Goal: Task Accomplishment & Management: Manage account settings

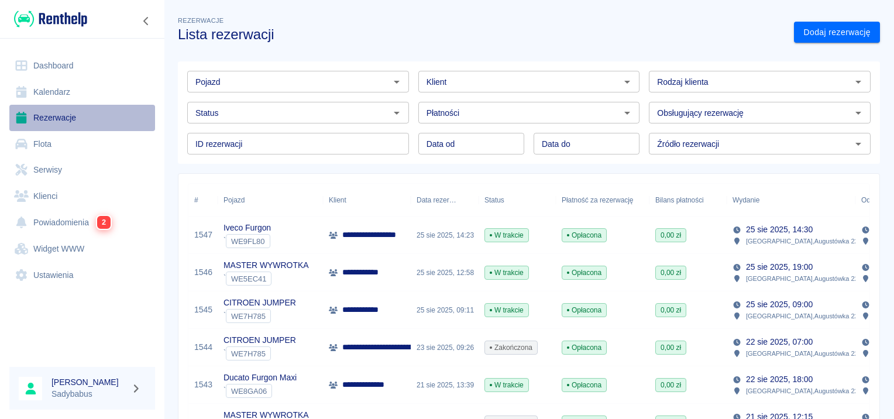
click at [43, 112] on link "Rezerwacje" at bounding box center [82, 118] width 146 height 26
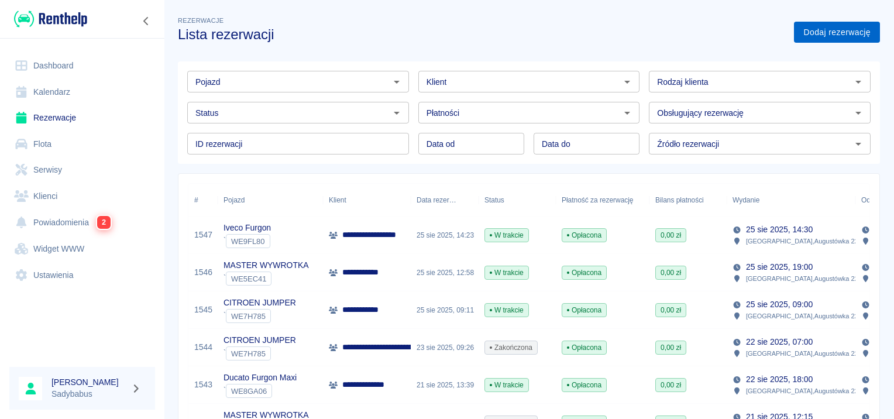
click at [829, 30] on link "Dodaj rezerwację" at bounding box center [837, 33] width 86 height 22
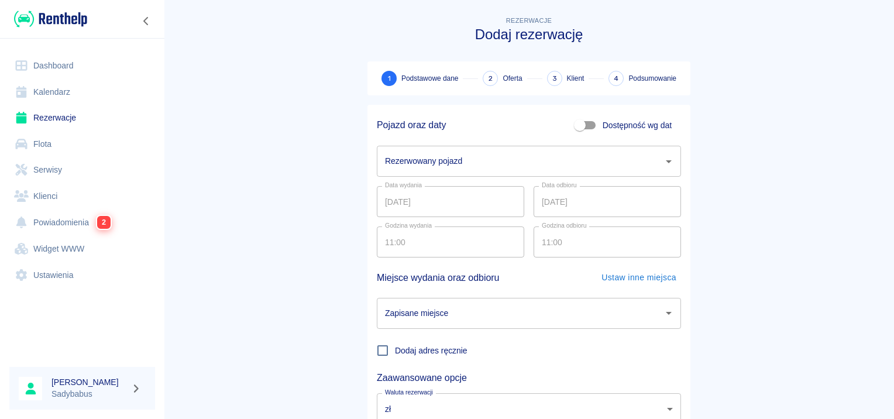
click at [405, 173] on div "Rezerwowany pojazd" at bounding box center [529, 161] width 304 height 31
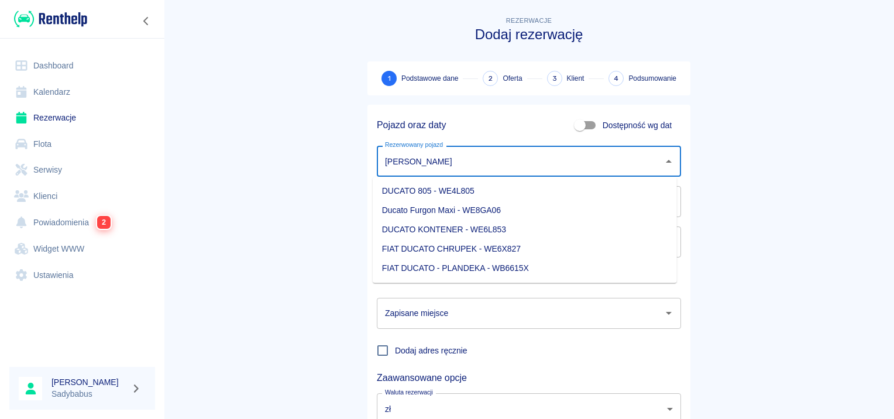
click at [433, 209] on li "Ducato Furgon Maxi - WE8GA06" at bounding box center [525, 210] width 304 height 19
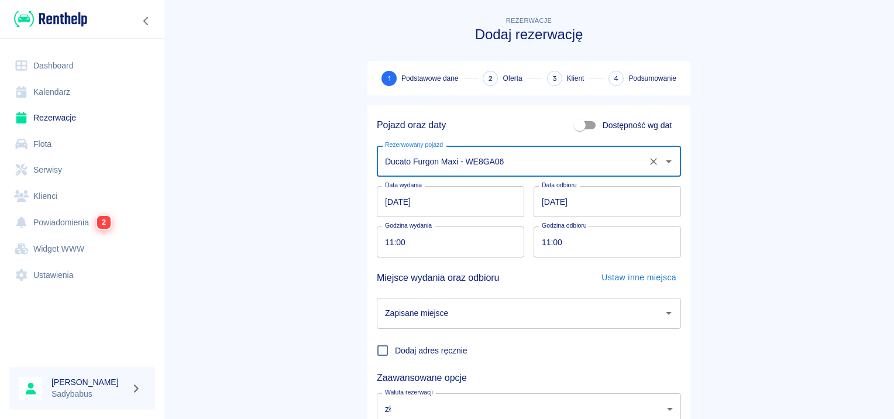
type input "Ducato Furgon Maxi - WE8GA06"
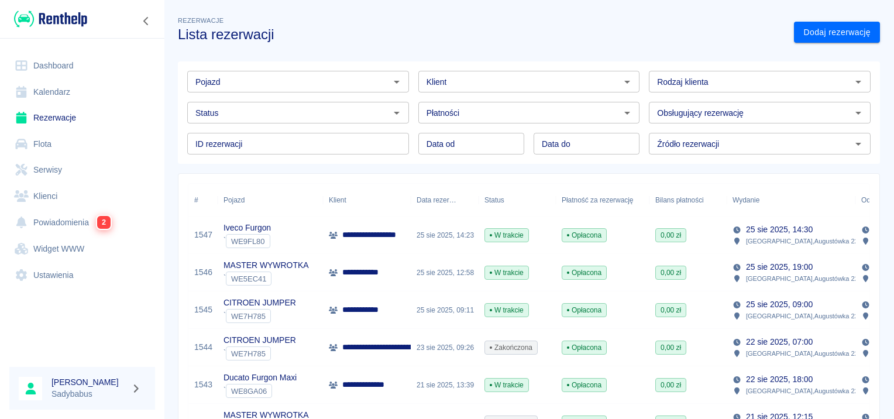
click at [463, 74] on div "Klient" at bounding box center [529, 82] width 222 height 22
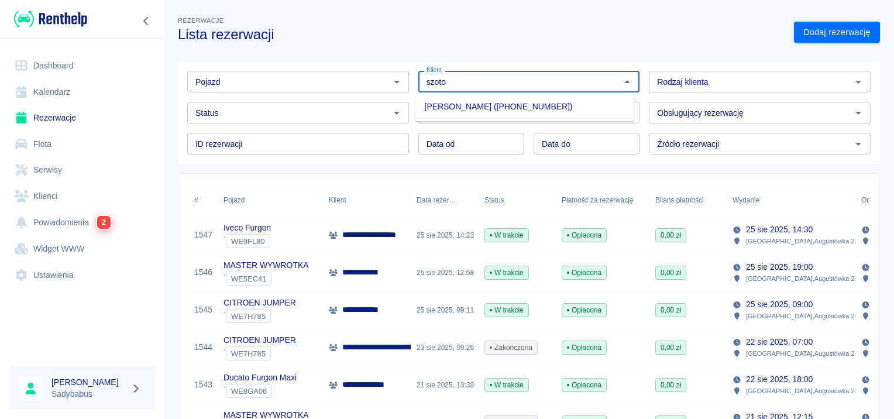
click at [456, 101] on li "[PERSON_NAME] ([PHONE_NUMBER])" at bounding box center [524, 106] width 219 height 19
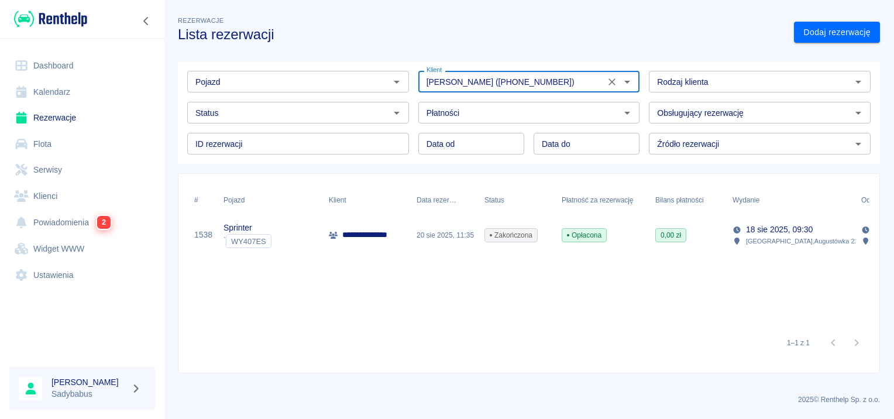
type input "[PERSON_NAME] ([PHONE_NUMBER])"
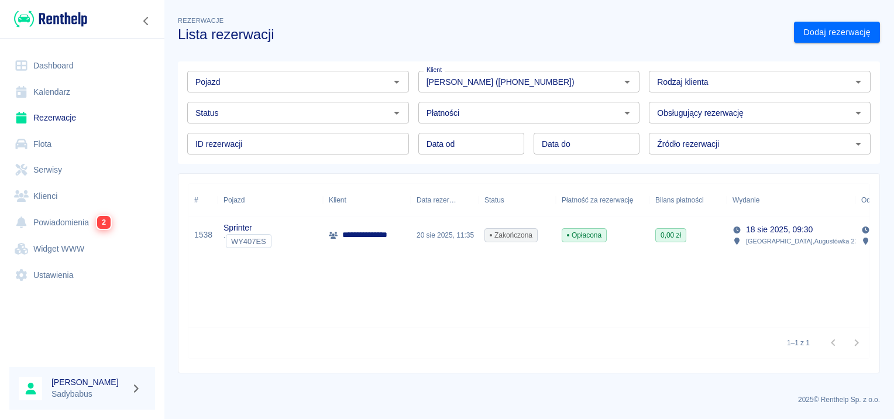
click at [368, 239] on p "**********" at bounding box center [370, 235] width 57 height 12
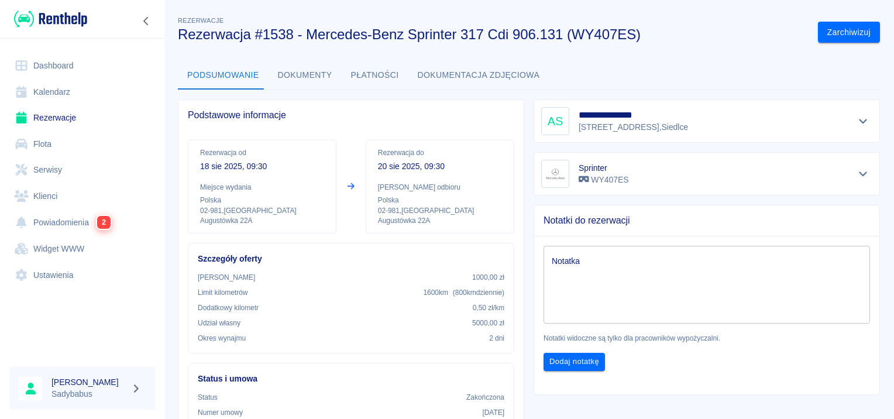
scroll to position [292, 0]
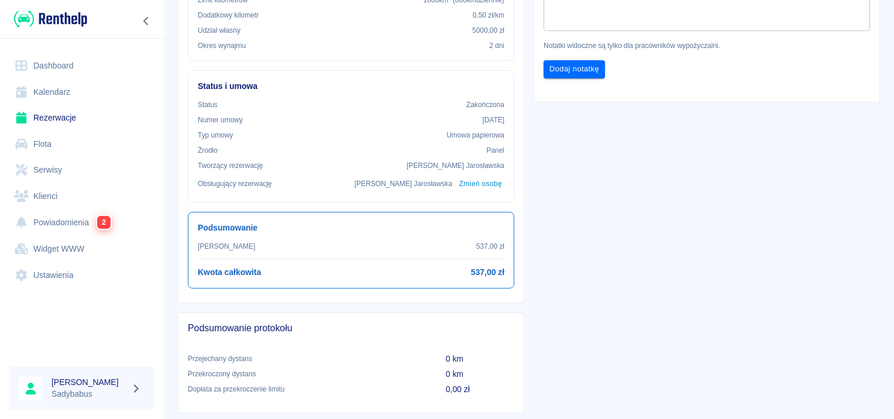
click at [49, 123] on link "Rezerwacje" at bounding box center [82, 118] width 146 height 26
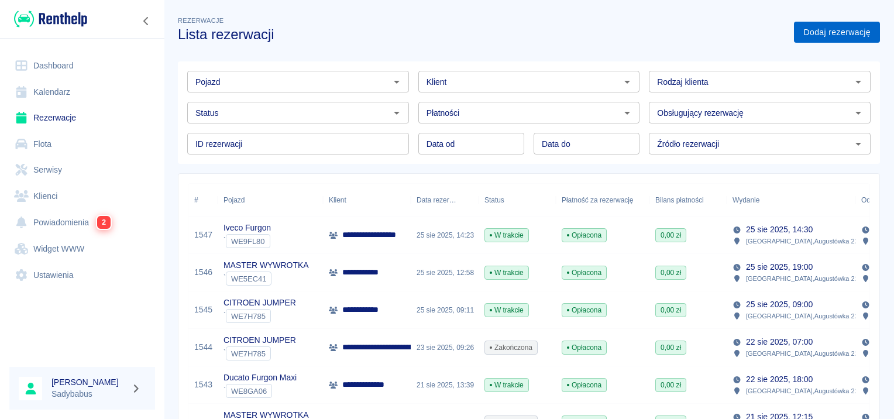
click at [822, 35] on link "Dodaj rezerwację" at bounding box center [837, 33] width 86 height 22
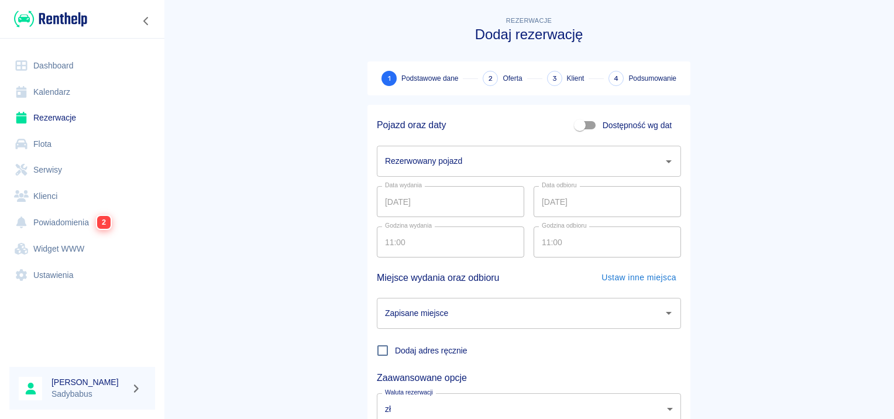
click at [430, 159] on input "Rezerwowany pojazd" at bounding box center [520, 161] width 276 height 20
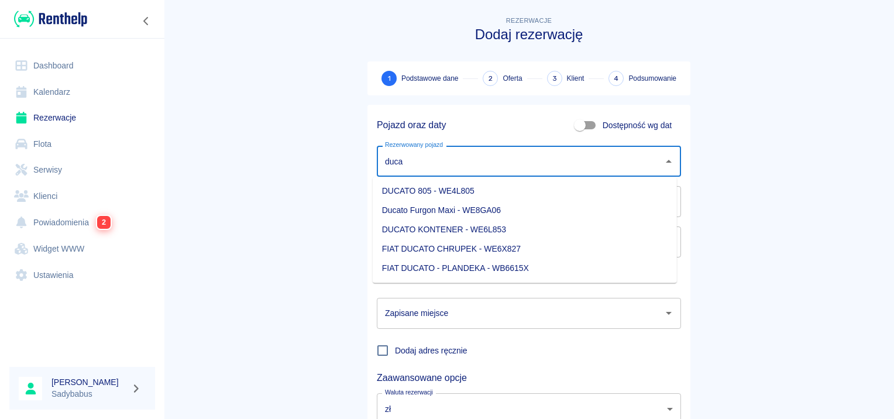
click at [458, 210] on li "Ducato Furgon Maxi - WE8GA06" at bounding box center [525, 210] width 304 height 19
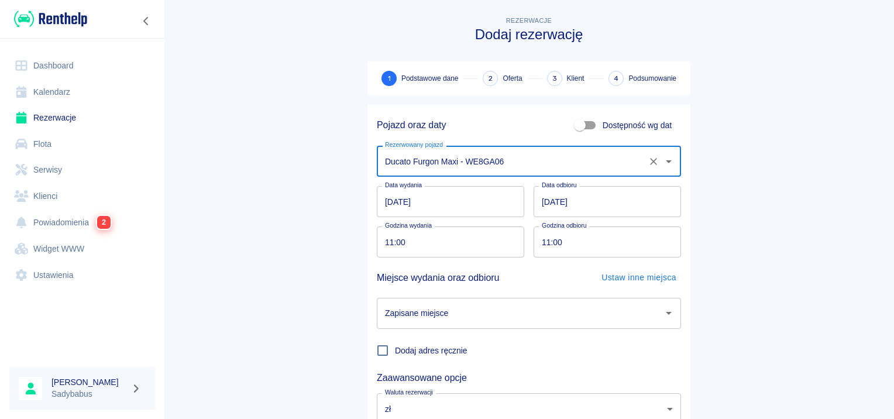
type input "Ducato Furgon Maxi - WE8GA06"
click at [325, 240] on main "Rezerwacje Dodaj rezerwację 1 Podstawowe dane 2 Oferta 3 Klient 4 Podsumowanie …" at bounding box center [529, 244] width 730 height 460
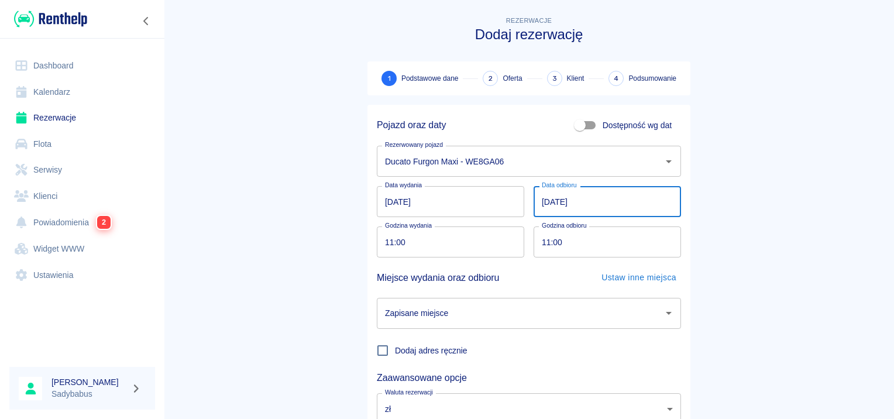
click at [542, 199] on input "[DATE]" at bounding box center [606, 201] width 147 height 31
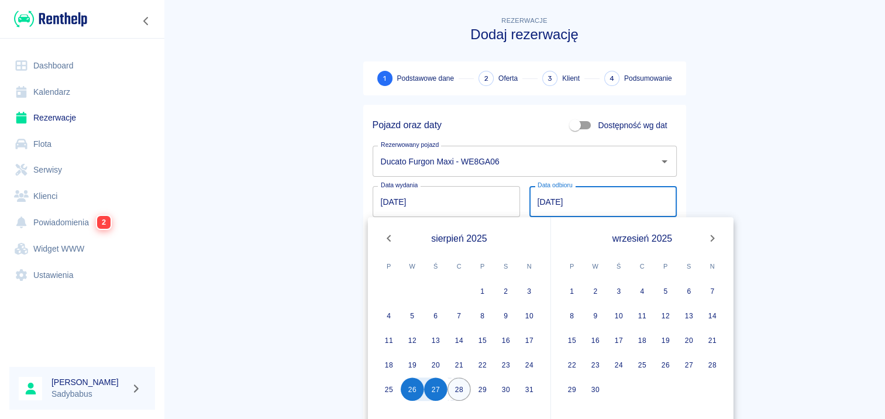
click at [459, 386] on button "28" at bounding box center [458, 388] width 23 height 23
type input "[DATE]"
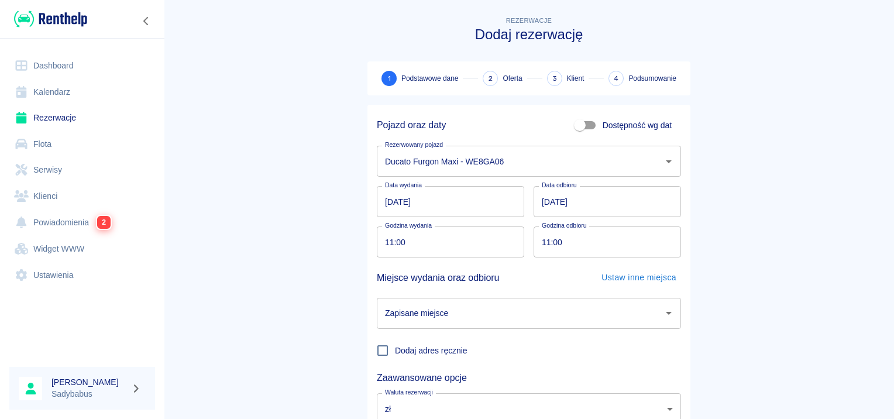
click at [377, 236] on input "11:00" at bounding box center [446, 241] width 139 height 31
type input "10:30"
click at [540, 243] on input "11:00" at bounding box center [602, 241] width 139 height 31
type input "10:30"
drag, startPoint x: 505, startPoint y: 444, endPoint x: 252, endPoint y: 266, distance: 309.8
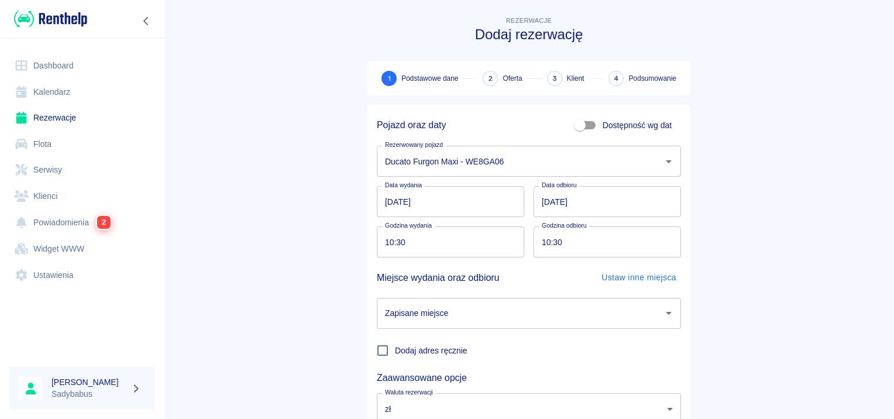
click at [255, 266] on main "Rezerwacje Dodaj rezerwację 1 Podstawowe dane 2 Oferta 3 Klient 4 Podsumowanie …" at bounding box center [529, 244] width 730 height 460
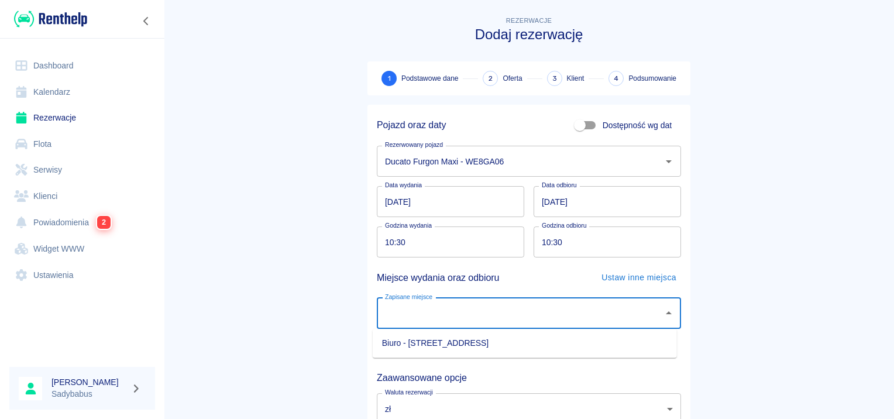
click at [537, 309] on input "Zapisane miejsce" at bounding box center [520, 313] width 276 height 20
click at [504, 336] on li "Biuro - [STREET_ADDRESS]" at bounding box center [525, 342] width 304 height 19
type input "Biuro - [STREET_ADDRESS]"
click at [815, 240] on main "Rezerwacje Dodaj rezerwację 1 Podstawowe dane 2 Oferta 3 Klient 4 Podsumowanie …" at bounding box center [529, 244] width 730 height 460
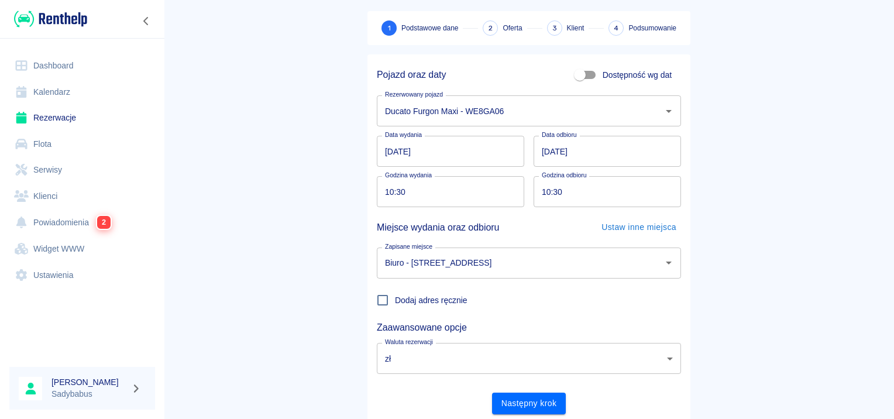
scroll to position [89, 0]
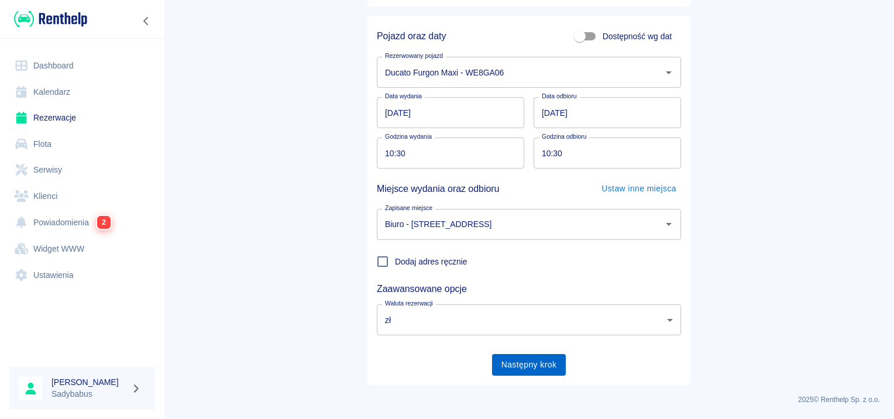
click at [533, 366] on button "Następny krok" at bounding box center [529, 365] width 74 height 22
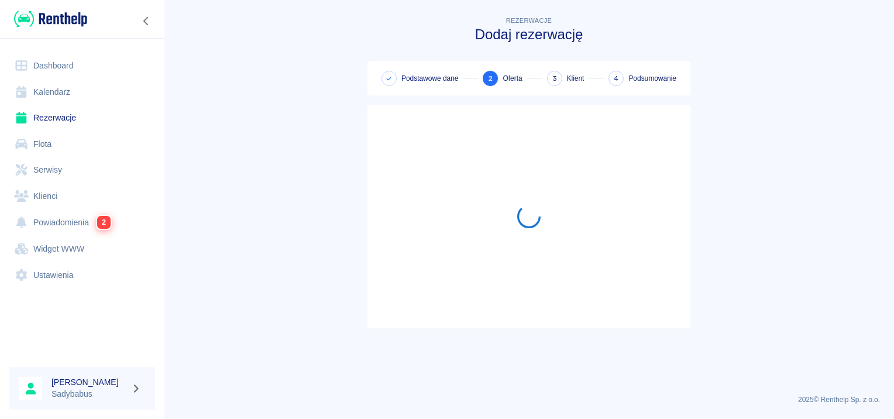
scroll to position [0, 0]
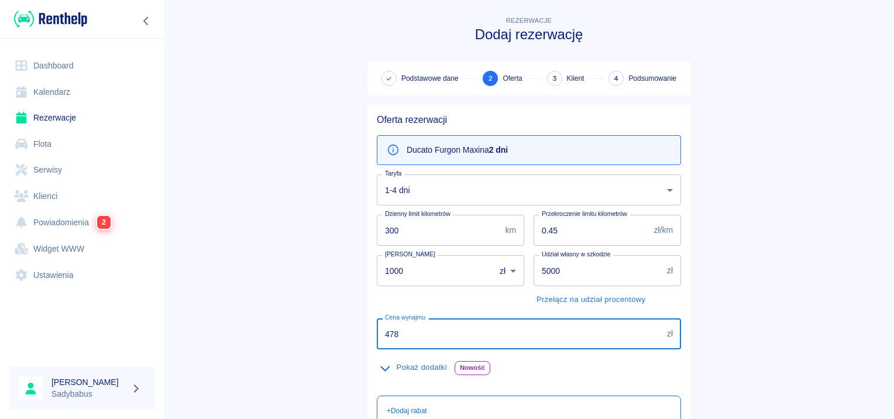
drag, startPoint x: 421, startPoint y: 336, endPoint x: 71, endPoint y: 394, distance: 354.6
click at [71, 394] on div "Dashboard Kalendarz Rezerwacje Flota Serwisy Klienci Powiadomienia 2 Widget WWW…" at bounding box center [447, 209] width 894 height 419
type input "498"
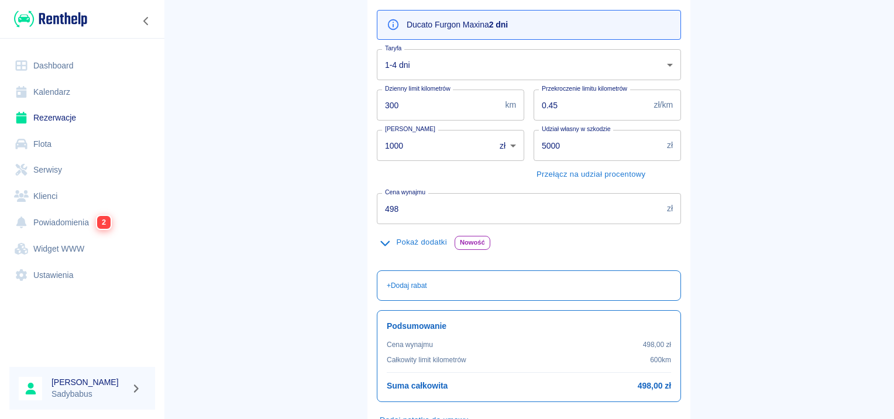
scroll to position [208, 0]
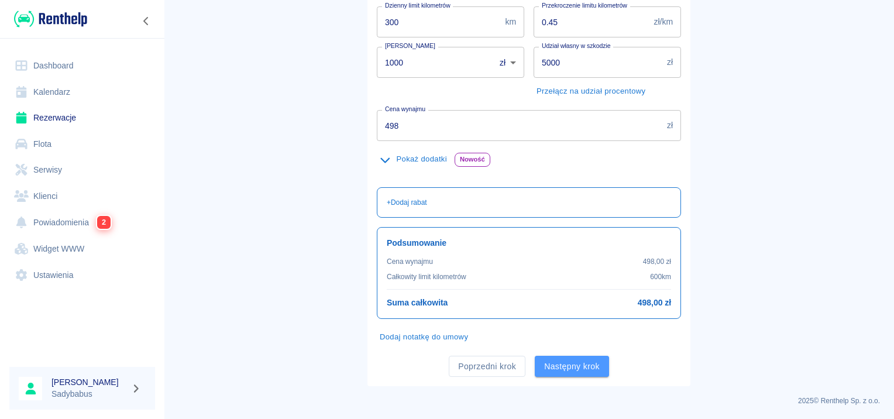
click at [599, 363] on button "Następny krok" at bounding box center [572, 367] width 74 height 22
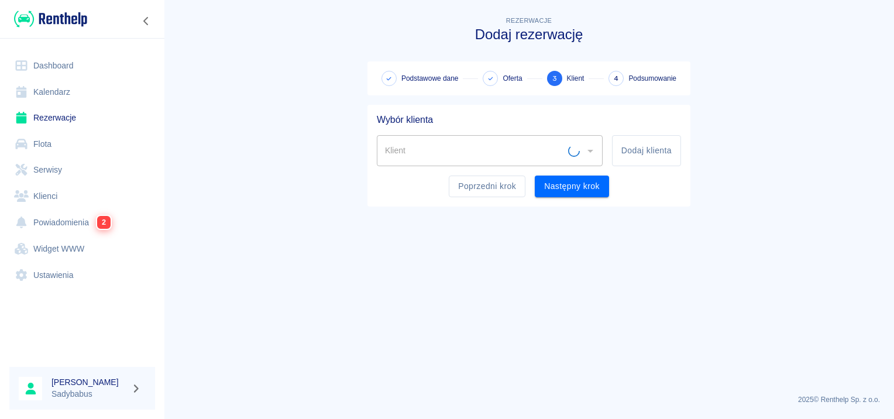
scroll to position [0, 0]
click at [436, 166] on div "Klient" at bounding box center [490, 150] width 226 height 31
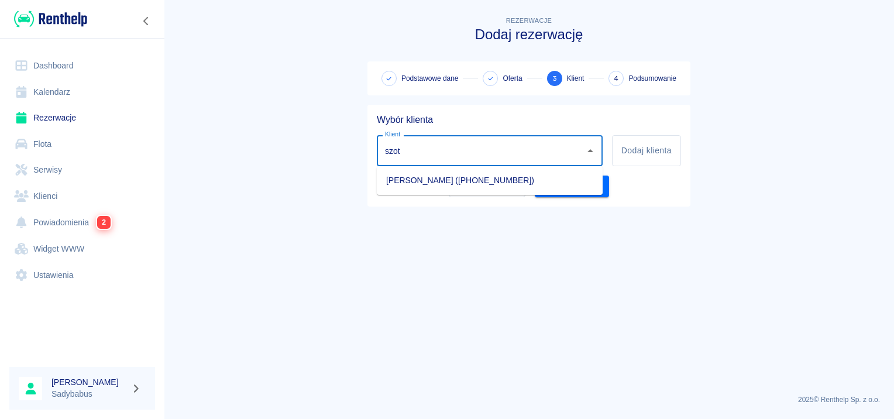
click at [435, 185] on li "[PERSON_NAME] ([PHONE_NUMBER])" at bounding box center [490, 180] width 226 height 19
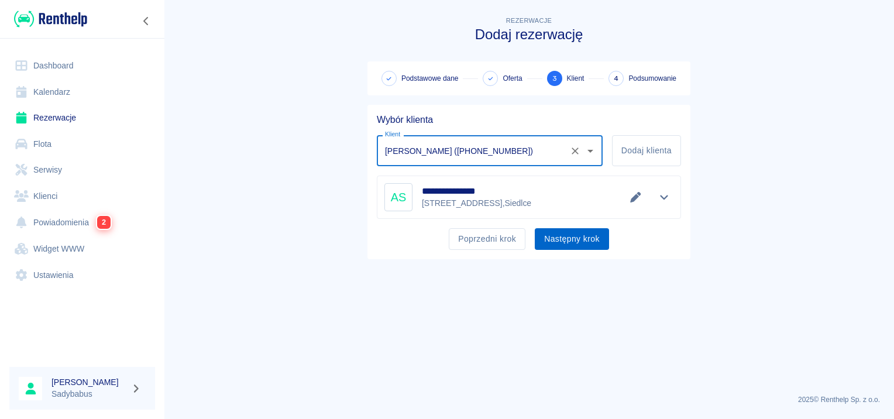
type input "[PERSON_NAME] ([PHONE_NUMBER])"
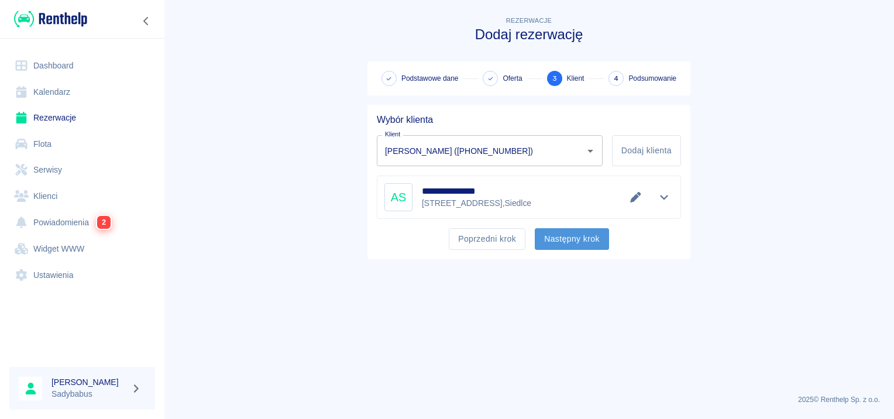
click at [585, 243] on button "Następny krok" at bounding box center [572, 239] width 74 height 22
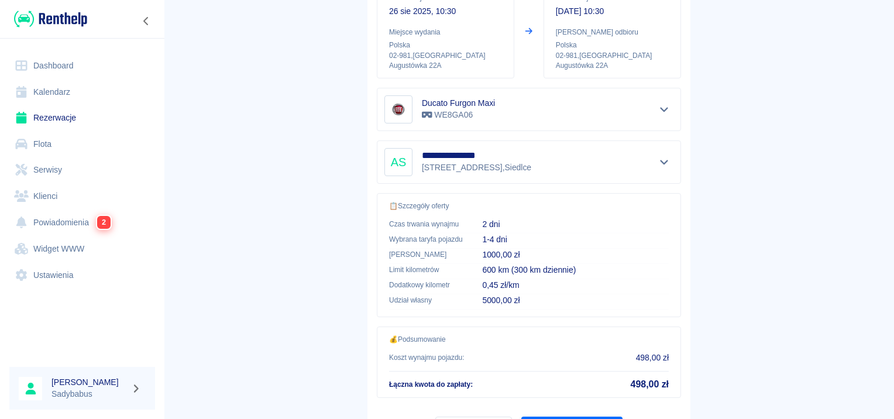
scroll to position [211, 0]
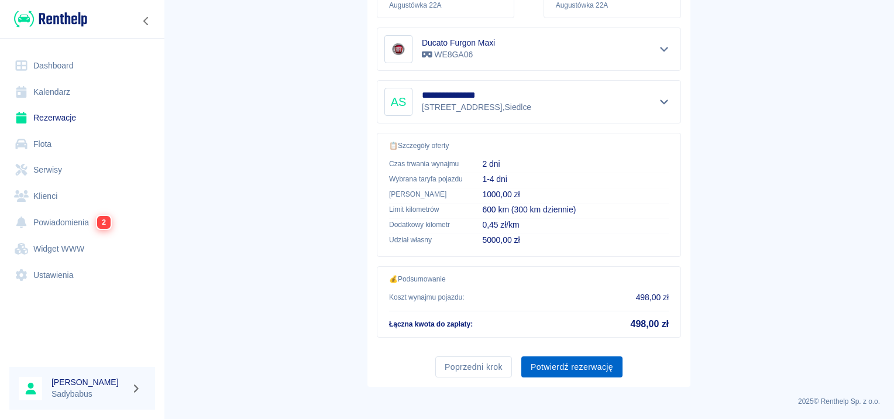
click at [567, 366] on button "Potwierdź rezerwację" at bounding box center [571, 367] width 101 height 22
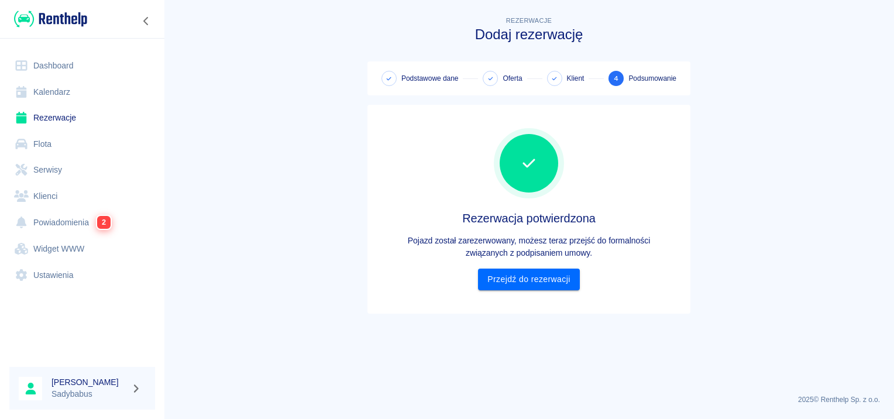
scroll to position [0, 0]
click at [528, 273] on link "Przejdź do rezerwacji" at bounding box center [528, 279] width 101 height 22
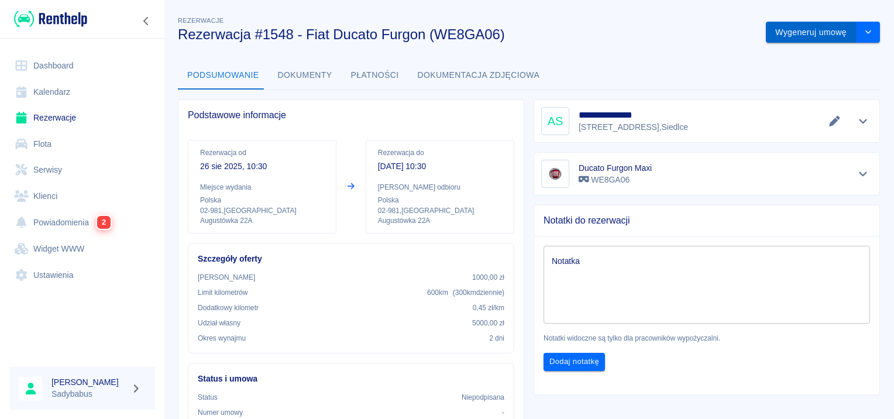
click at [781, 30] on button "Wygeneruj umowę" at bounding box center [811, 33] width 91 height 22
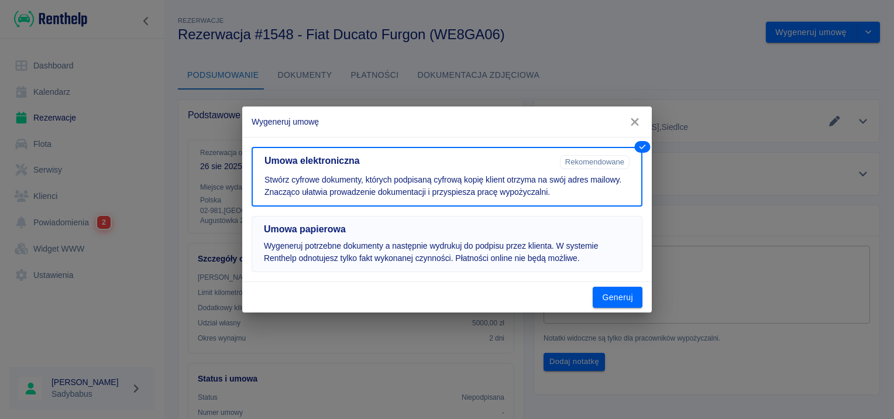
click at [400, 246] on p "Wygeneruj potrzebne dokumenty a następnie wydrukuj do podpisu przez klienta. W …" at bounding box center [447, 252] width 366 height 25
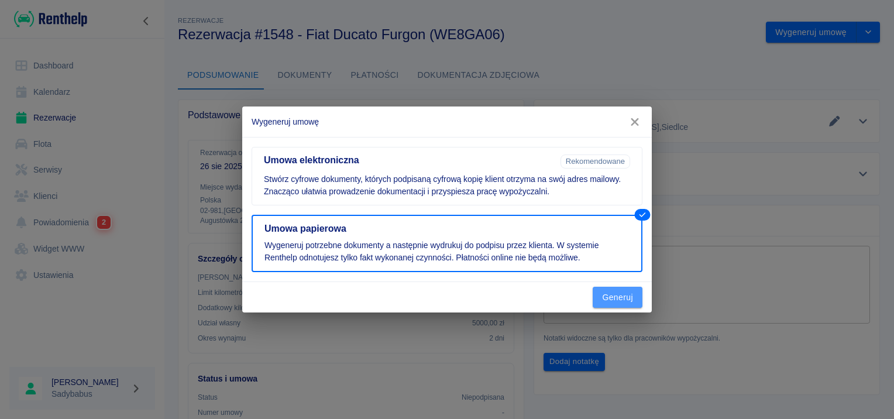
click at [622, 302] on button "Generuj" at bounding box center [618, 298] width 50 height 22
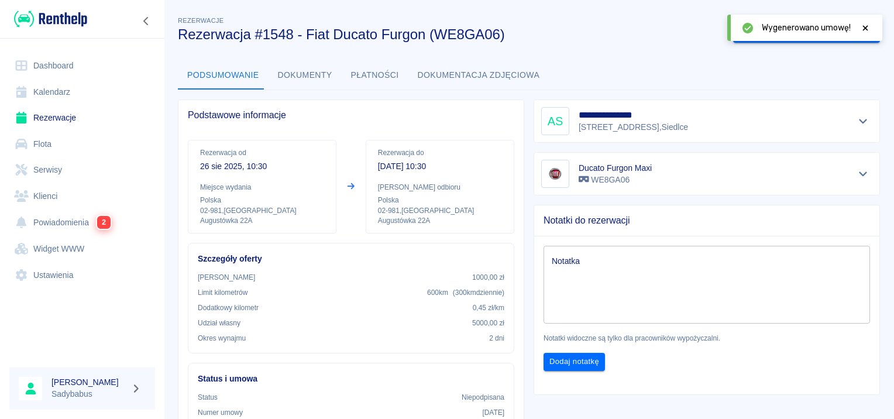
drag, startPoint x: 727, startPoint y: 410, endPoint x: 866, endPoint y: 28, distance: 406.5
click at [866, 28] on icon at bounding box center [865, 28] width 11 height 8
click at [798, 40] on button "Oznacz: umowa podpisana" at bounding box center [794, 33] width 123 height 22
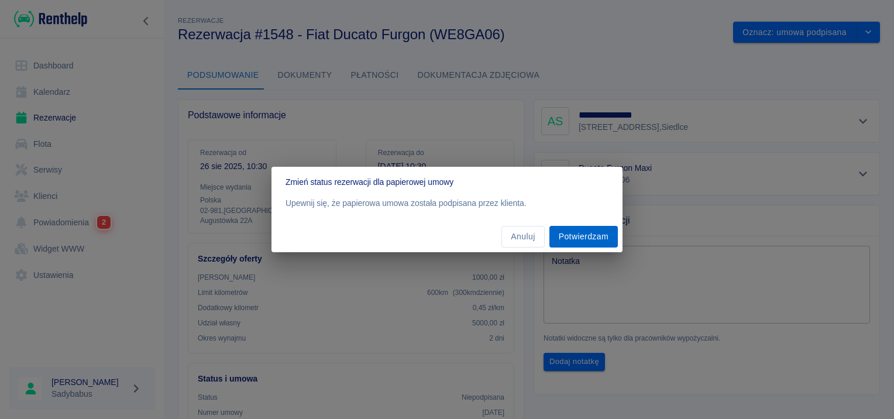
click at [567, 244] on button "Potwierdzam" at bounding box center [583, 237] width 68 height 22
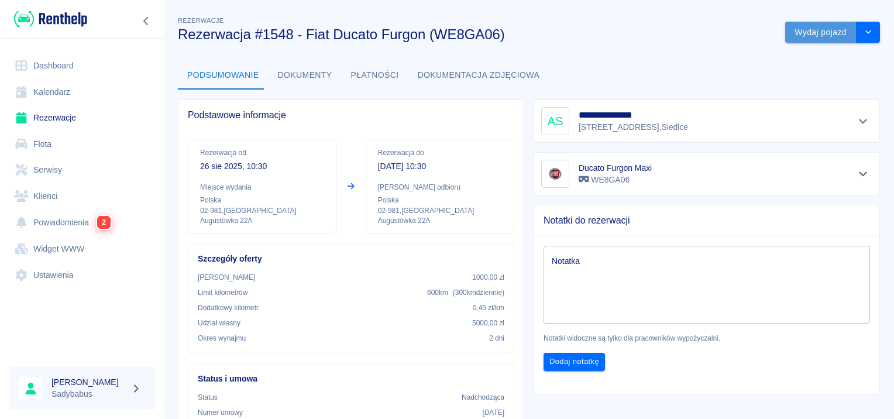
click at [795, 37] on button "Wydaj pojazd" at bounding box center [820, 33] width 71 height 22
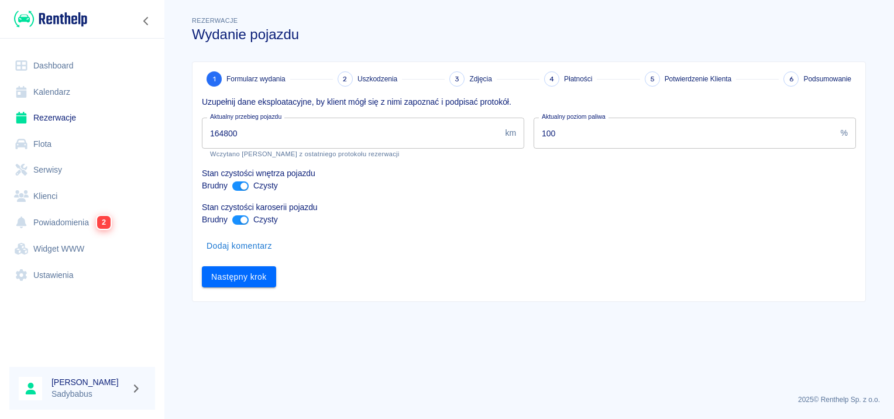
click at [237, 133] on input "164800" at bounding box center [351, 133] width 298 height 31
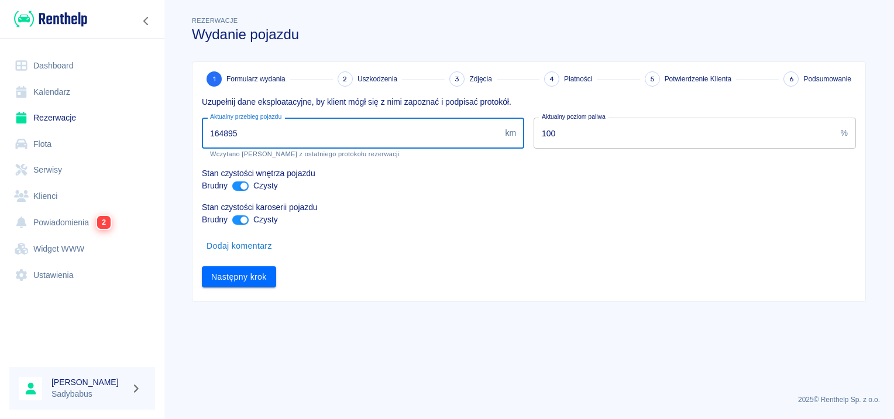
type input "164895"
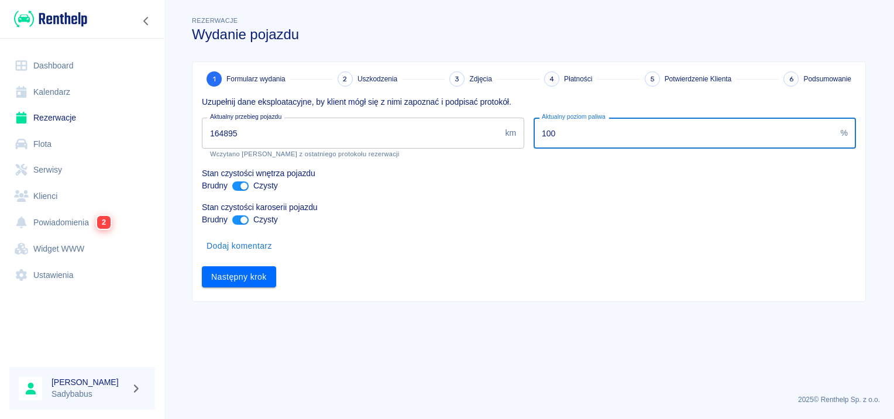
drag, startPoint x: 550, startPoint y: 136, endPoint x: 330, endPoint y: 159, distance: 221.2
click at [330, 159] on div "Uzupełnij dane eksploatacyjne, by klient mógł się z nimi zapoznać i podpisać pr…" at bounding box center [523, 187] width 663 height 201
type input "30"
click at [244, 277] on button "Następny krok" at bounding box center [239, 277] width 74 height 22
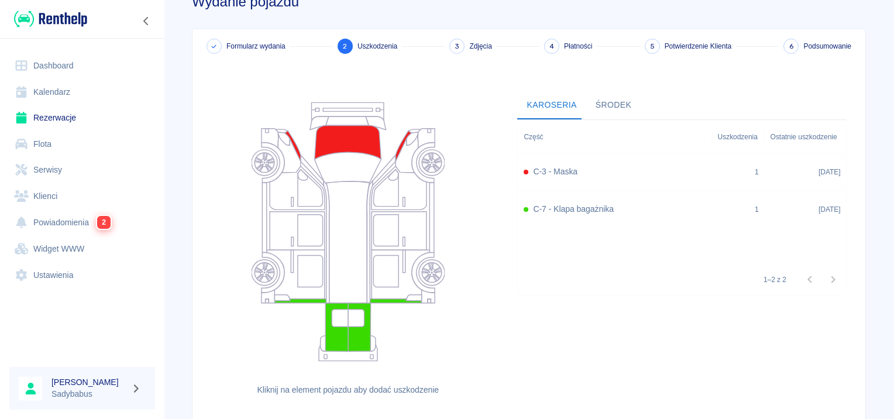
scroll to position [108, 0]
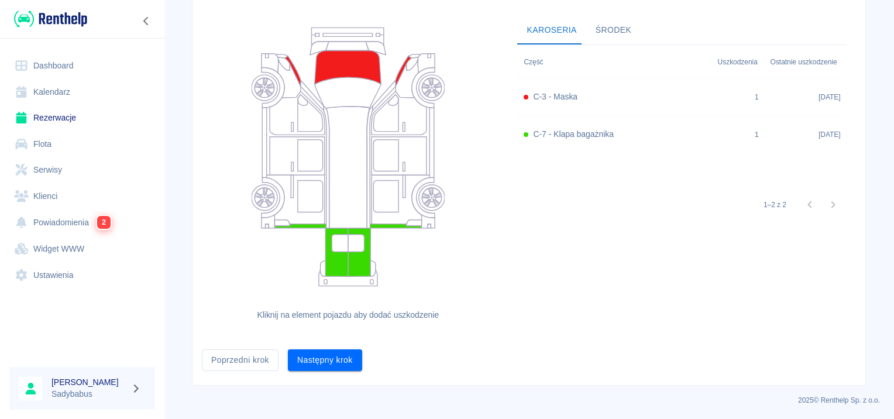
click at [327, 341] on div "Następny krok" at bounding box center [320, 355] width 84 height 31
drag, startPoint x: 321, startPoint y: 355, endPoint x: 321, endPoint y: 366, distance: 11.1
click at [320, 355] on button "Następny krok" at bounding box center [325, 360] width 74 height 22
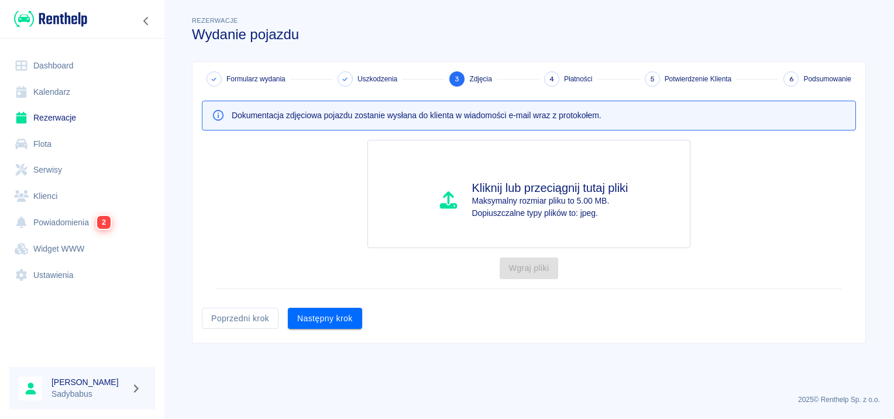
scroll to position [0, 0]
click at [225, 323] on button "Poprzedni krok" at bounding box center [240, 319] width 77 height 22
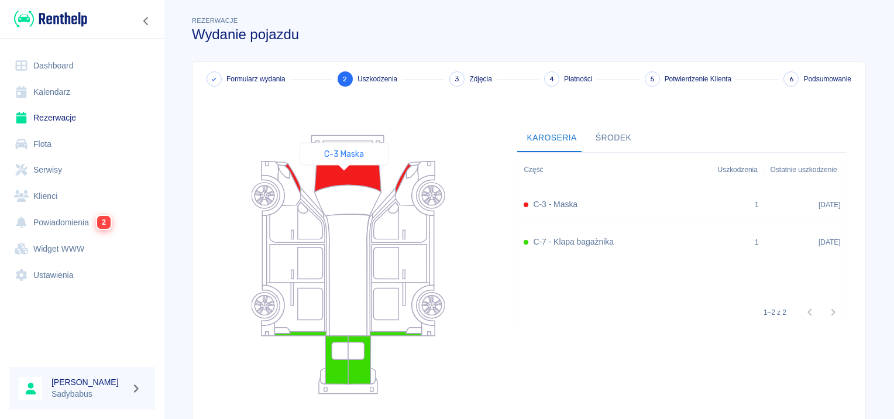
click at [343, 176] on icon at bounding box center [347, 175] width 67 height 34
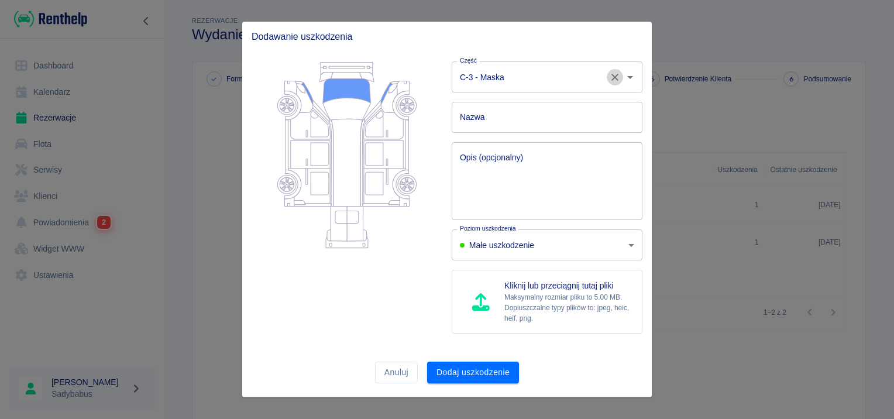
click at [611, 78] on icon "Wyczyść" at bounding box center [615, 77] width 12 height 12
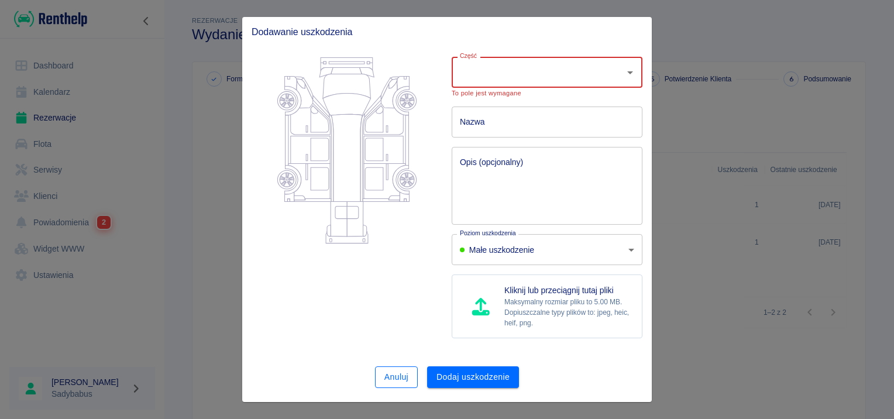
click at [384, 380] on button "Anuluj" at bounding box center [396, 377] width 43 height 22
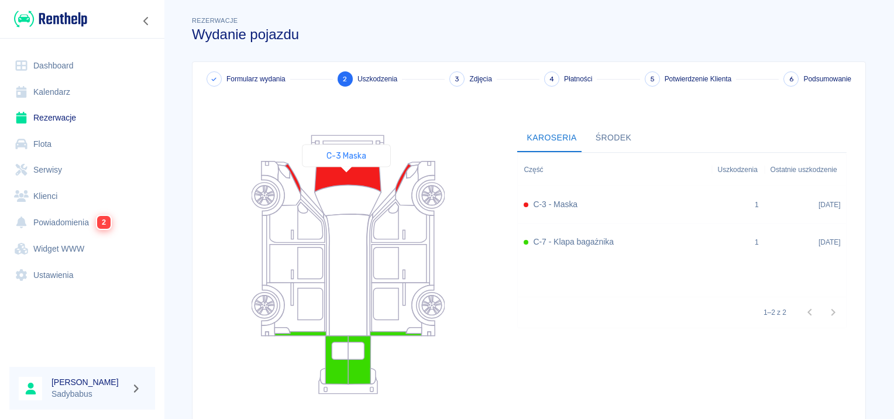
drag, startPoint x: 346, startPoint y: 177, endPoint x: 332, endPoint y: 171, distance: 15.2
click at [332, 171] on icon at bounding box center [347, 175] width 67 height 34
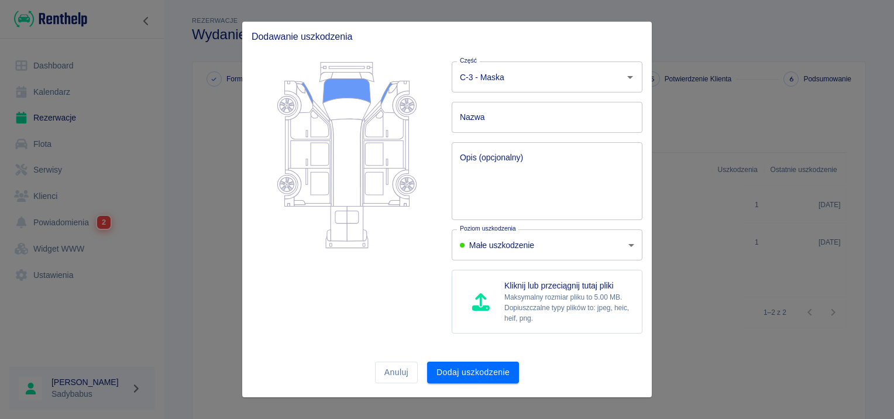
click at [304, 89] on icon at bounding box center [301, 88] width 8 height 9
click at [311, 97] on icon at bounding box center [306, 93] width 11 height 22
click at [340, 85] on icon at bounding box center [347, 91] width 48 height 25
drag, startPoint x: 342, startPoint y: 99, endPoint x: 512, endPoint y: 99, distance: 170.8
click at [342, 99] on icon at bounding box center [347, 109] width 48 height 22
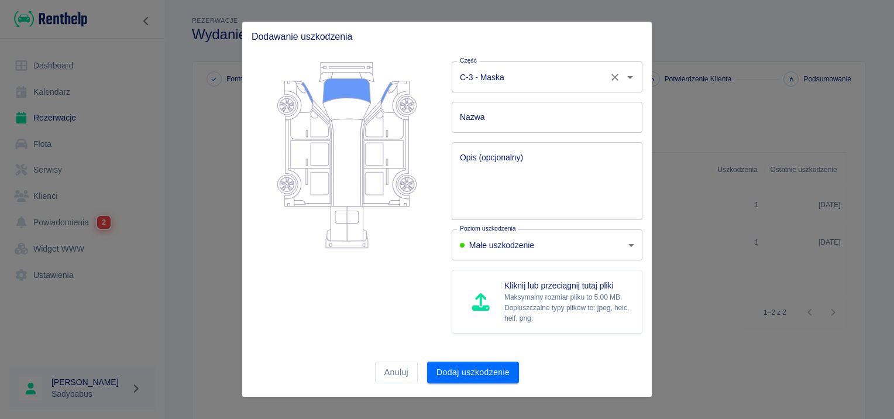
click at [600, 82] on input "C-3 - Maska" at bounding box center [530, 77] width 147 height 20
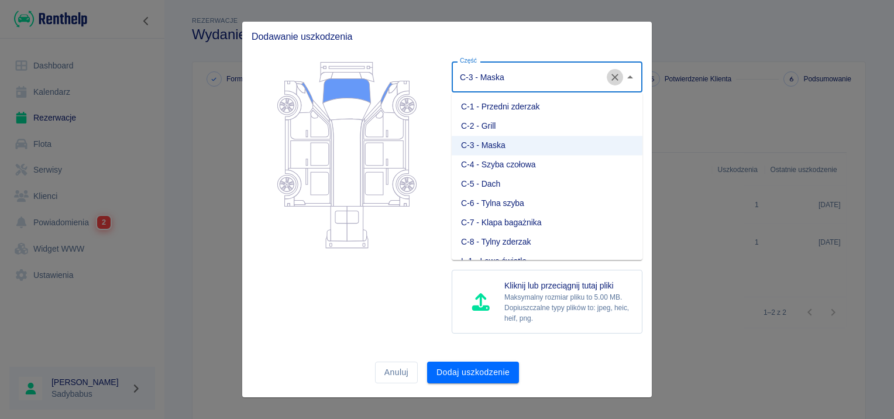
click at [610, 78] on icon "Wyczyść" at bounding box center [615, 77] width 12 height 12
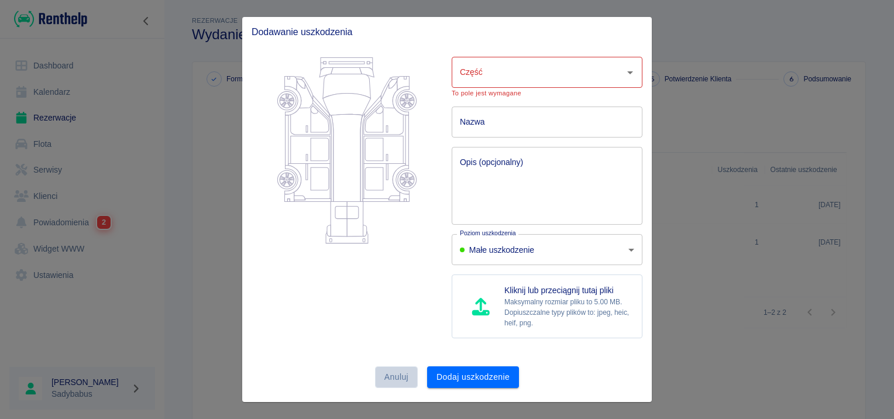
click at [385, 370] on button "Anuluj" at bounding box center [396, 377] width 43 height 22
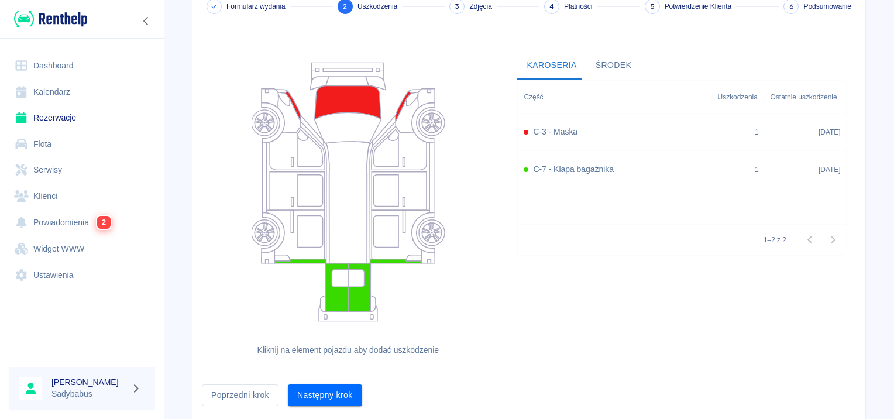
scroll to position [108, 0]
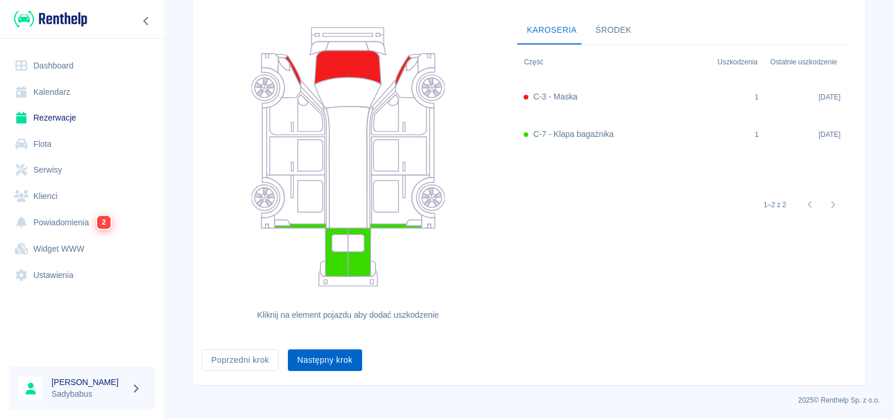
click at [333, 358] on button "Następny krok" at bounding box center [325, 360] width 74 height 22
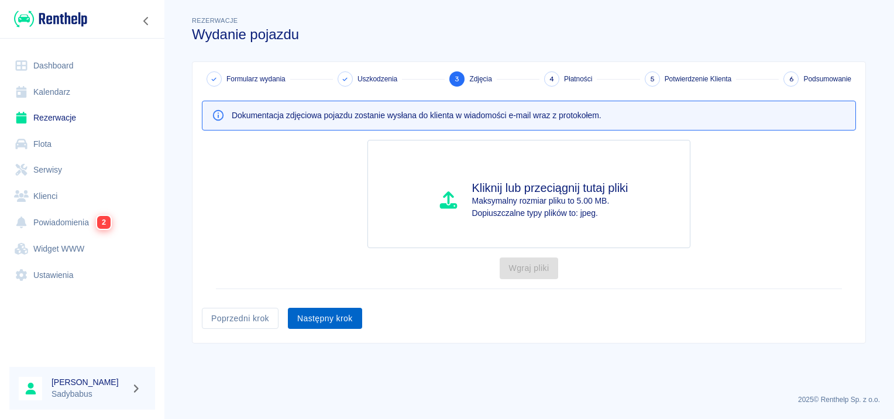
click at [306, 323] on button "Następny krok" at bounding box center [325, 319] width 74 height 22
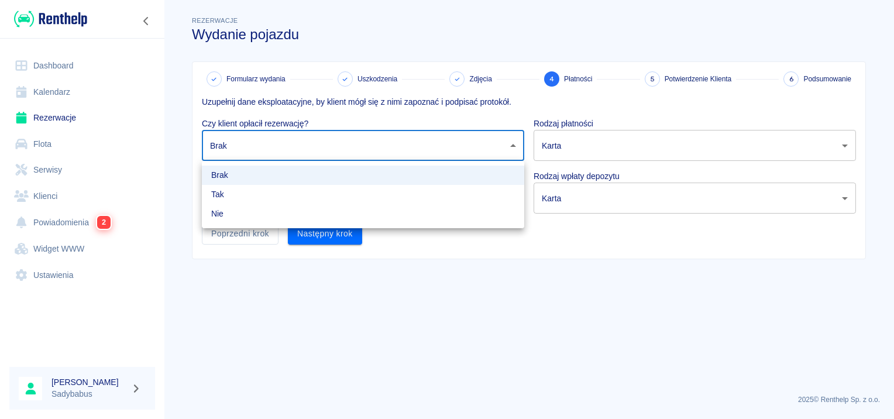
drag, startPoint x: 350, startPoint y: 142, endPoint x: 322, endPoint y: 171, distance: 40.1
click at [349, 142] on body "Używamy plików Cookies, by zapewnić Ci najlepsze możliwe doświadczenie. Aby dow…" at bounding box center [447, 209] width 894 height 419
click at [300, 199] on li "Tak" at bounding box center [363, 194] width 322 height 19
type input "true"
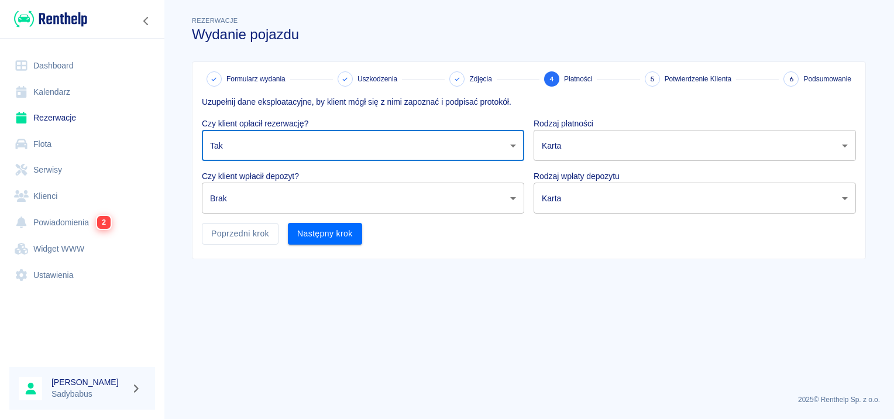
click at [278, 195] on body "Używamy plików Cookies, by zapewnić Ci najlepsze możliwe doświadczenie. Aby dow…" at bounding box center [447, 209] width 894 height 419
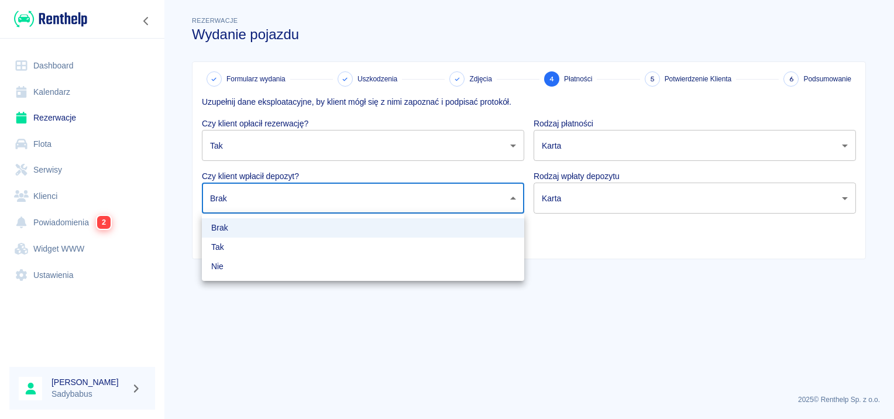
click at [276, 249] on li "Tak" at bounding box center [363, 246] width 322 height 19
type input "true"
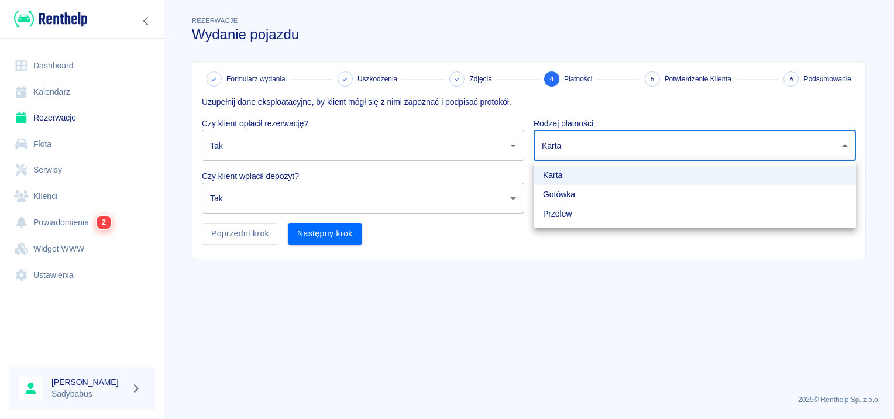
click at [593, 152] on body "Używamy plików Cookies, by zapewnić Ci najlepsze możliwe doświadczenie. Aby dow…" at bounding box center [447, 209] width 894 height 419
click at [567, 194] on li "Gotówka" at bounding box center [694, 194] width 322 height 19
type input "cash"
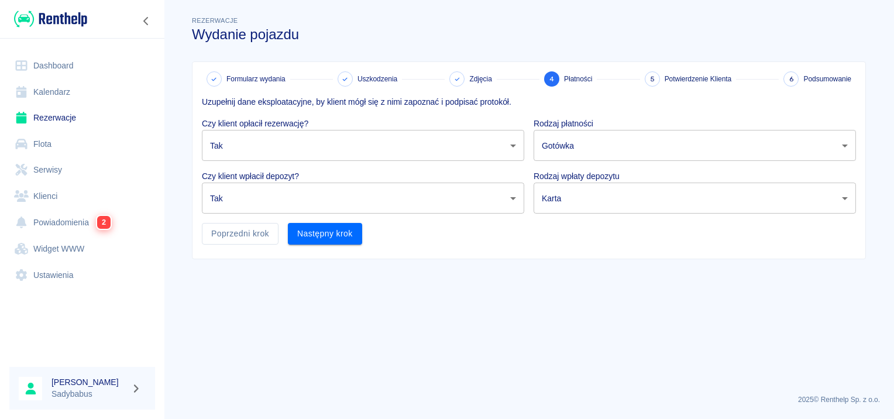
click at [563, 208] on body "Używamy plików Cookies, by zapewnić Ci najlepsze możliwe doświadczenie. Aby dow…" at bounding box center [447, 209] width 894 height 419
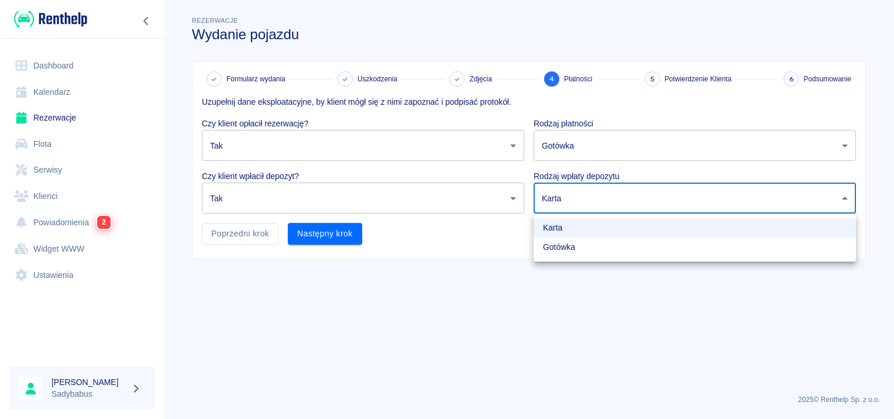
click at [552, 245] on li "Gotówka" at bounding box center [694, 246] width 322 height 19
type input "cash"
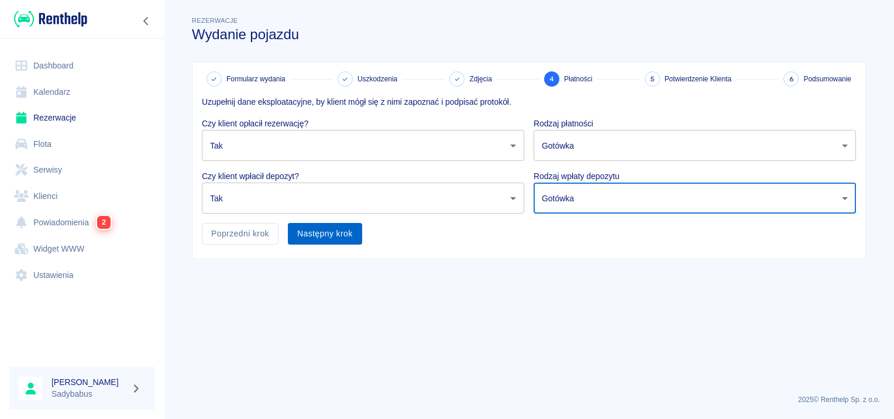
click at [312, 236] on button "Następny krok" at bounding box center [325, 234] width 74 height 22
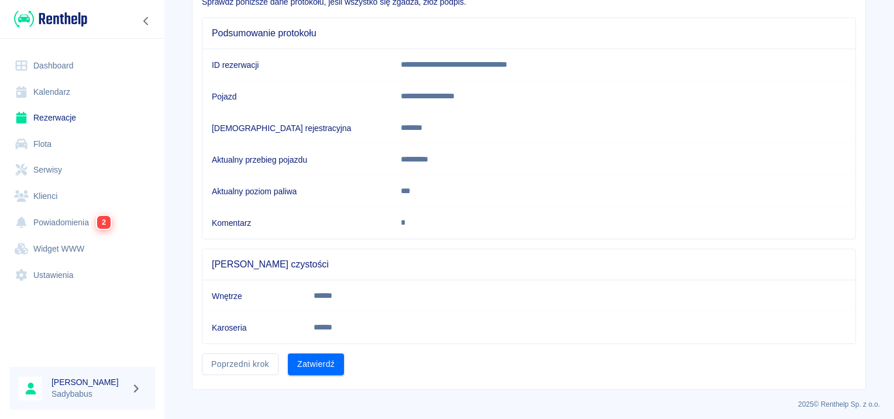
scroll to position [102, 0]
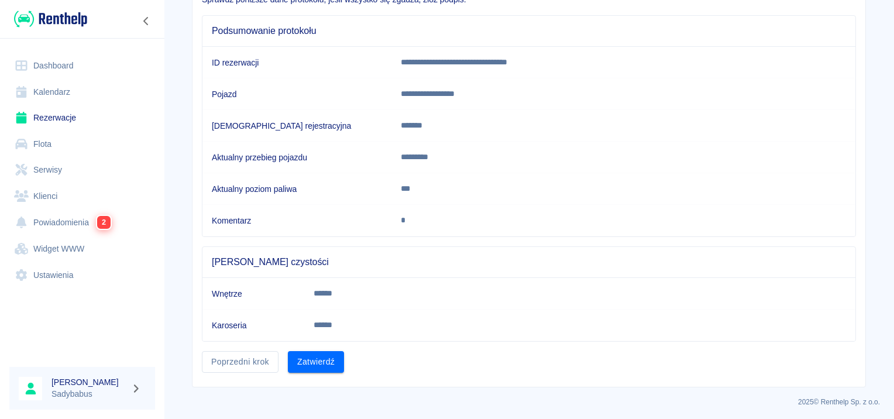
click at [314, 387] on div "2025 © Renthelp Sp. z o.o." at bounding box center [529, 397] width 702 height 20
click at [318, 351] on button "Zatwierdź" at bounding box center [316, 362] width 56 height 22
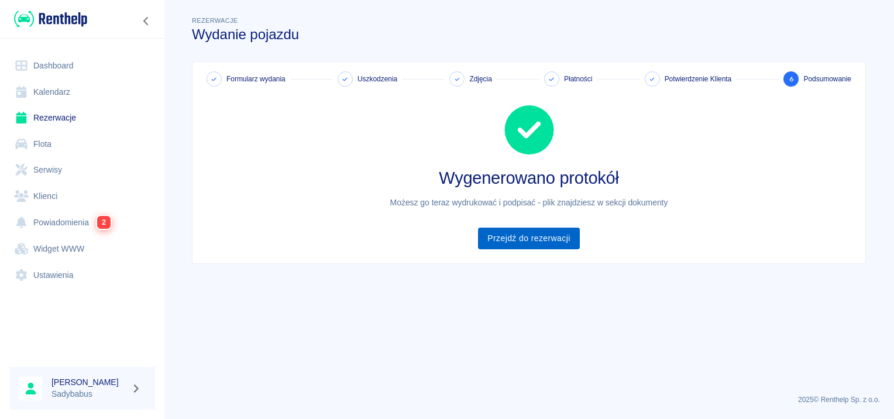
click at [501, 236] on link "Przejdź do rezerwacji" at bounding box center [528, 239] width 101 height 22
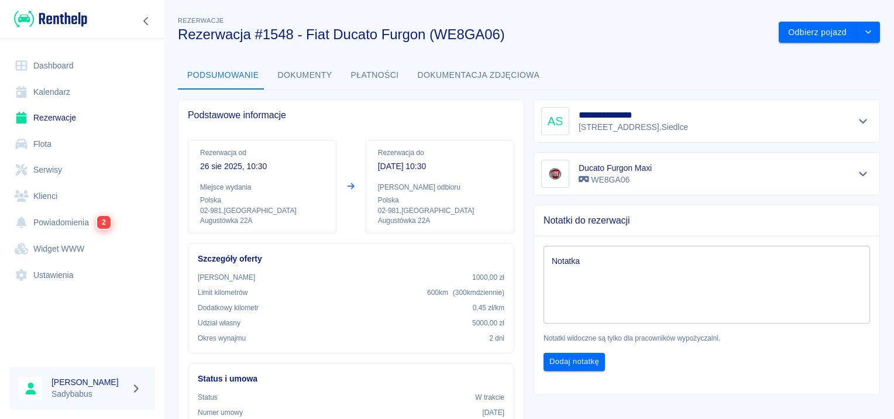
click at [307, 75] on button "Dokumenty" at bounding box center [304, 75] width 73 height 28
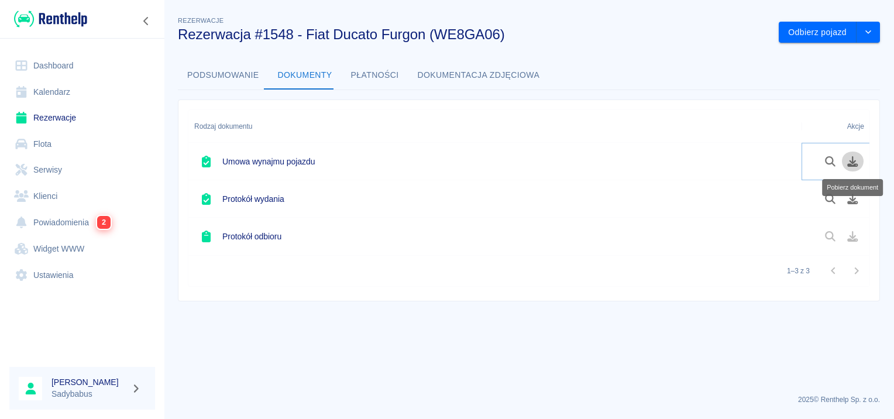
click at [847, 151] on button "Pobierz dokument" at bounding box center [852, 161] width 23 height 20
click at [844, 204] on button "Pobierz dokument" at bounding box center [852, 199] width 23 height 20
